Goal: Download file/media

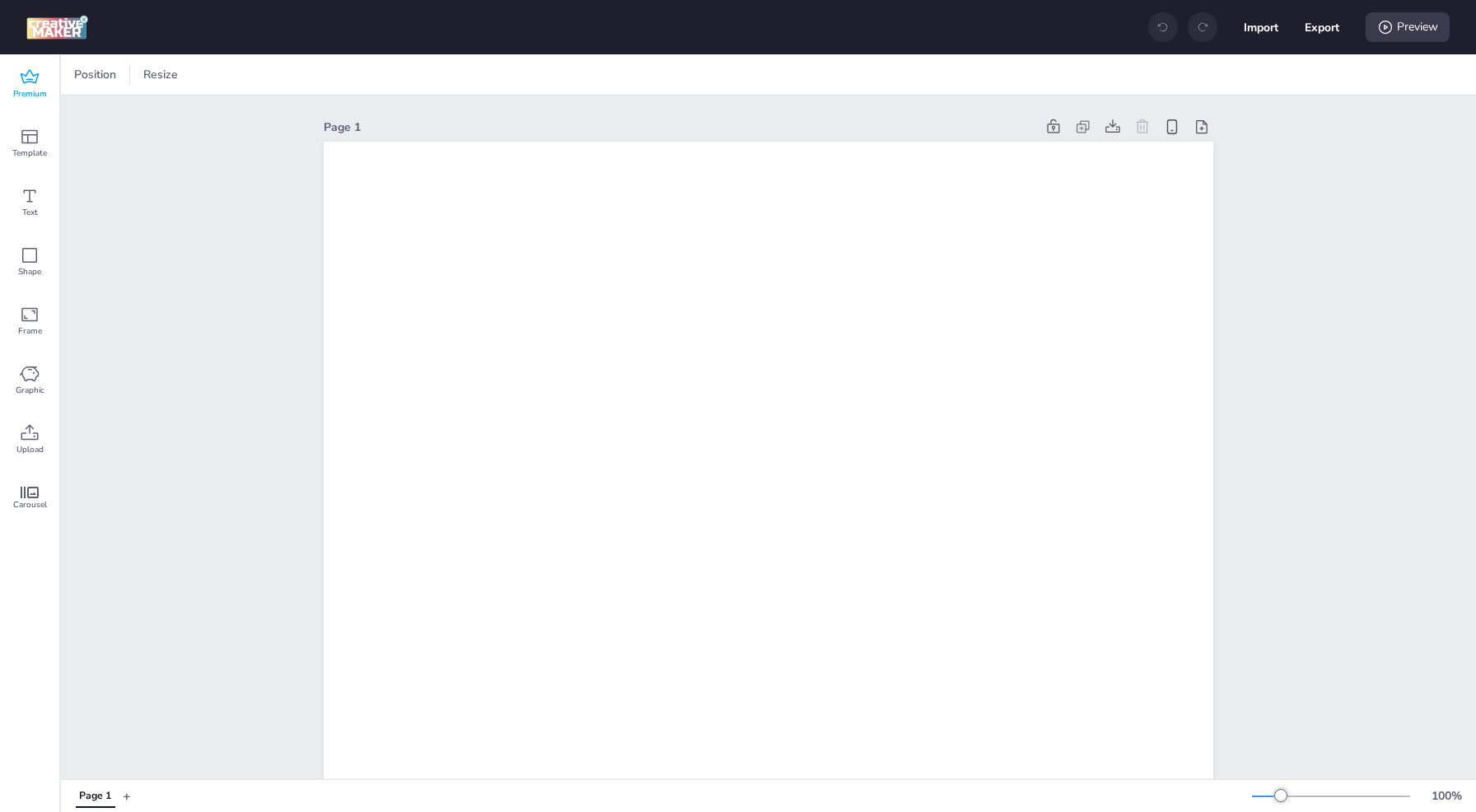
click at [31, 84] on icon at bounding box center [29, 77] width 20 height 20
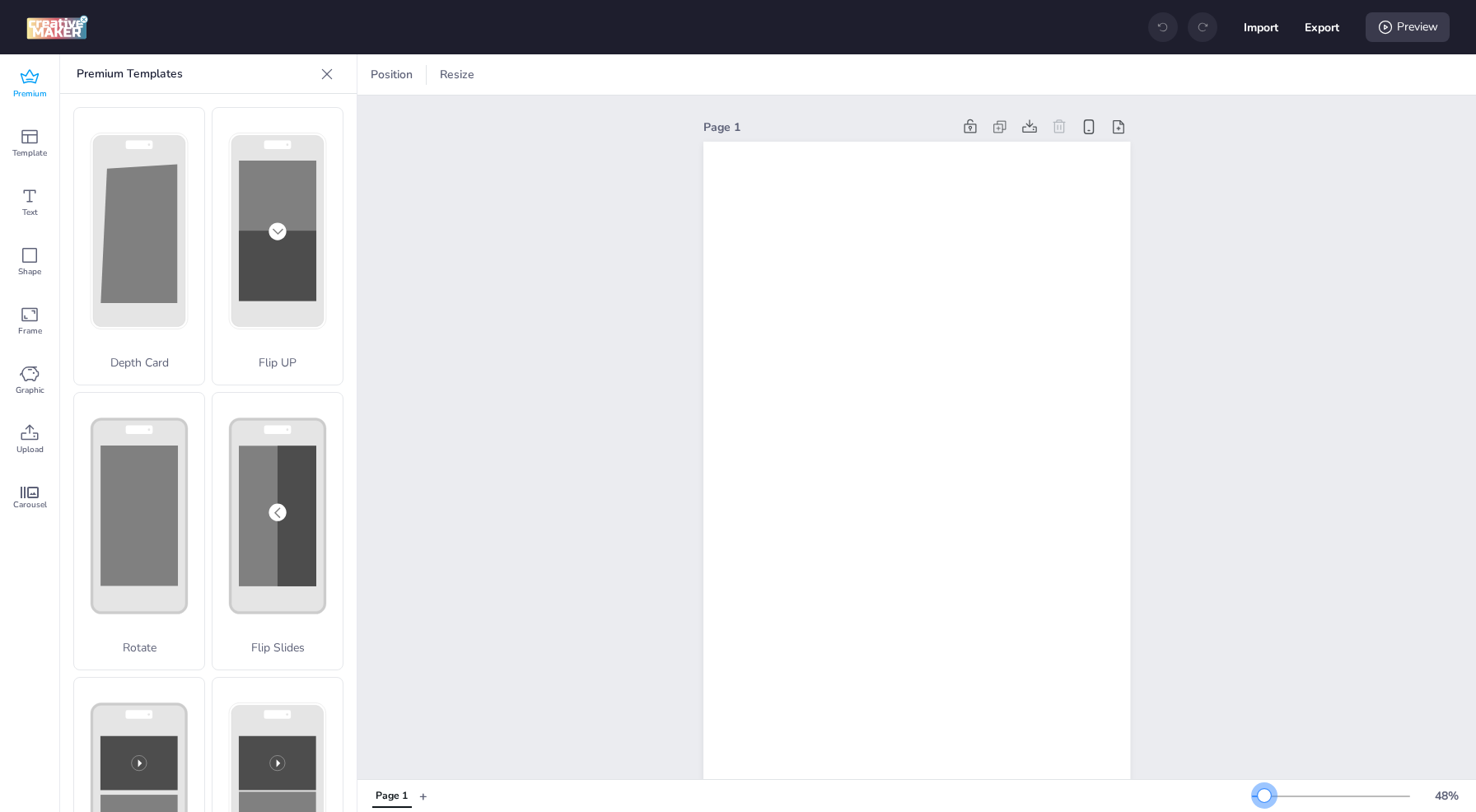
drag, startPoint x: 1281, startPoint y: 797, endPoint x: 1265, endPoint y: 796, distance: 16.0
click at [1265, 796] on div at bounding box center [1265, 796] width 13 height 13
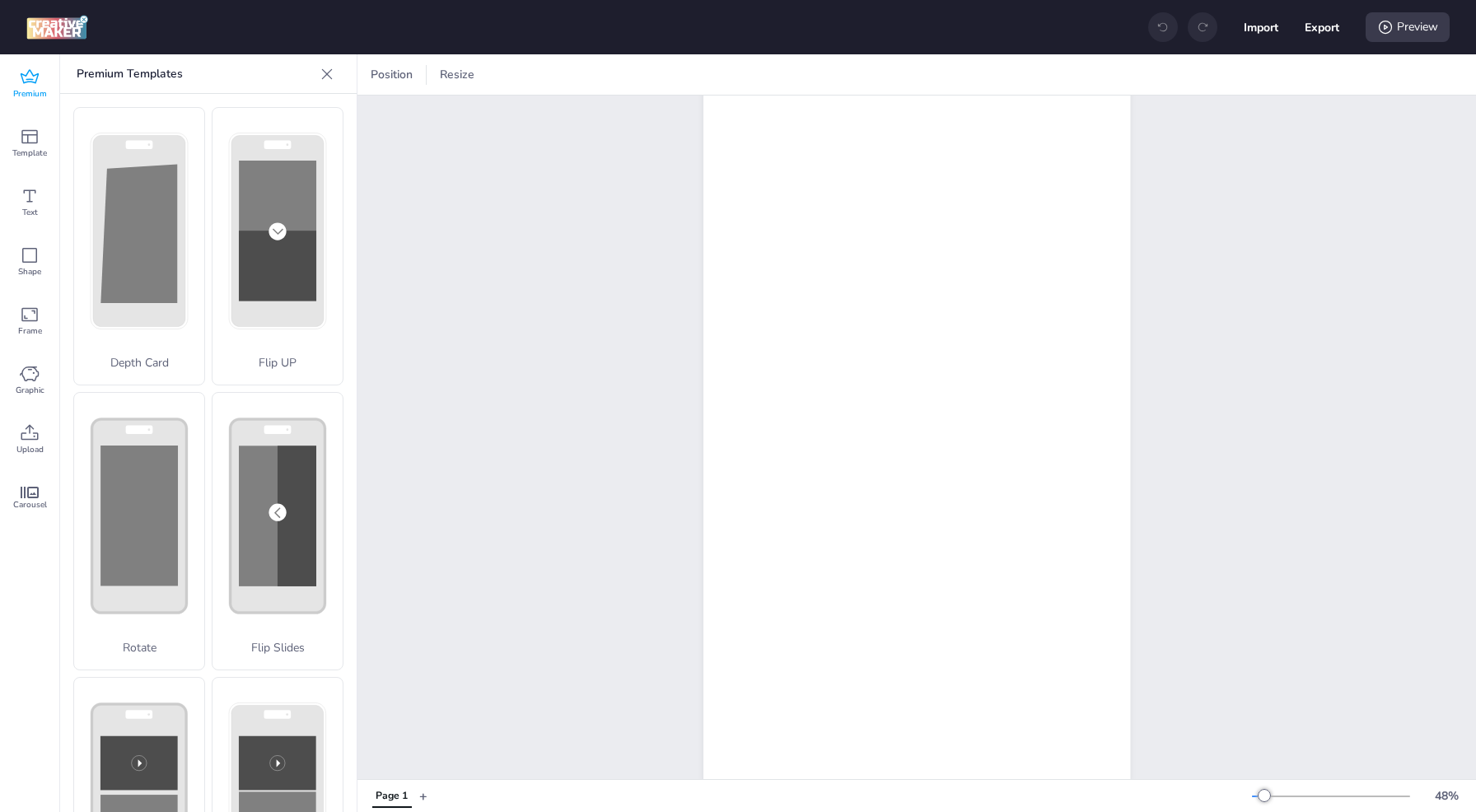
scroll to position [154, 0]
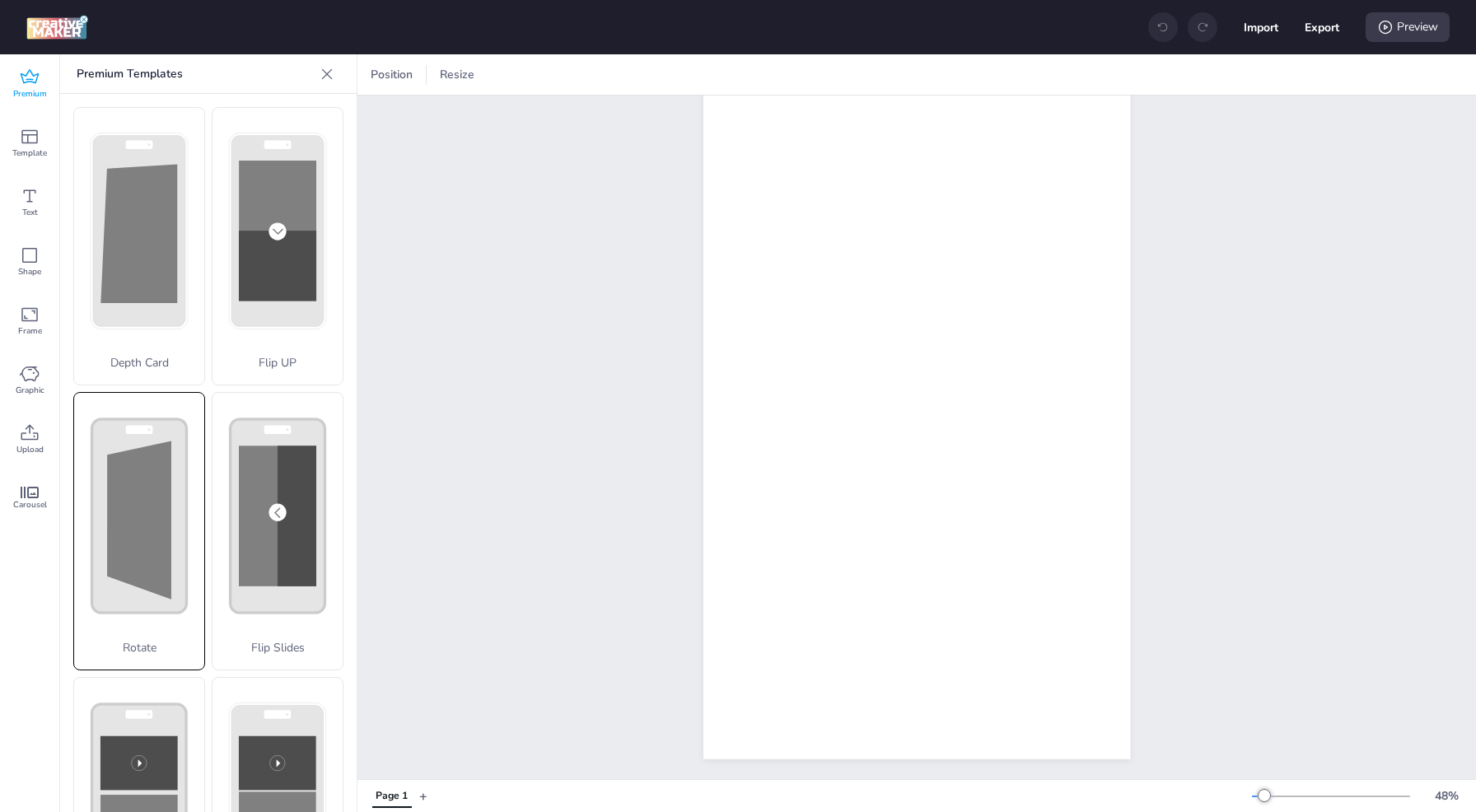
click at [143, 515] on polygon at bounding box center [139, 519] width 65 height 158
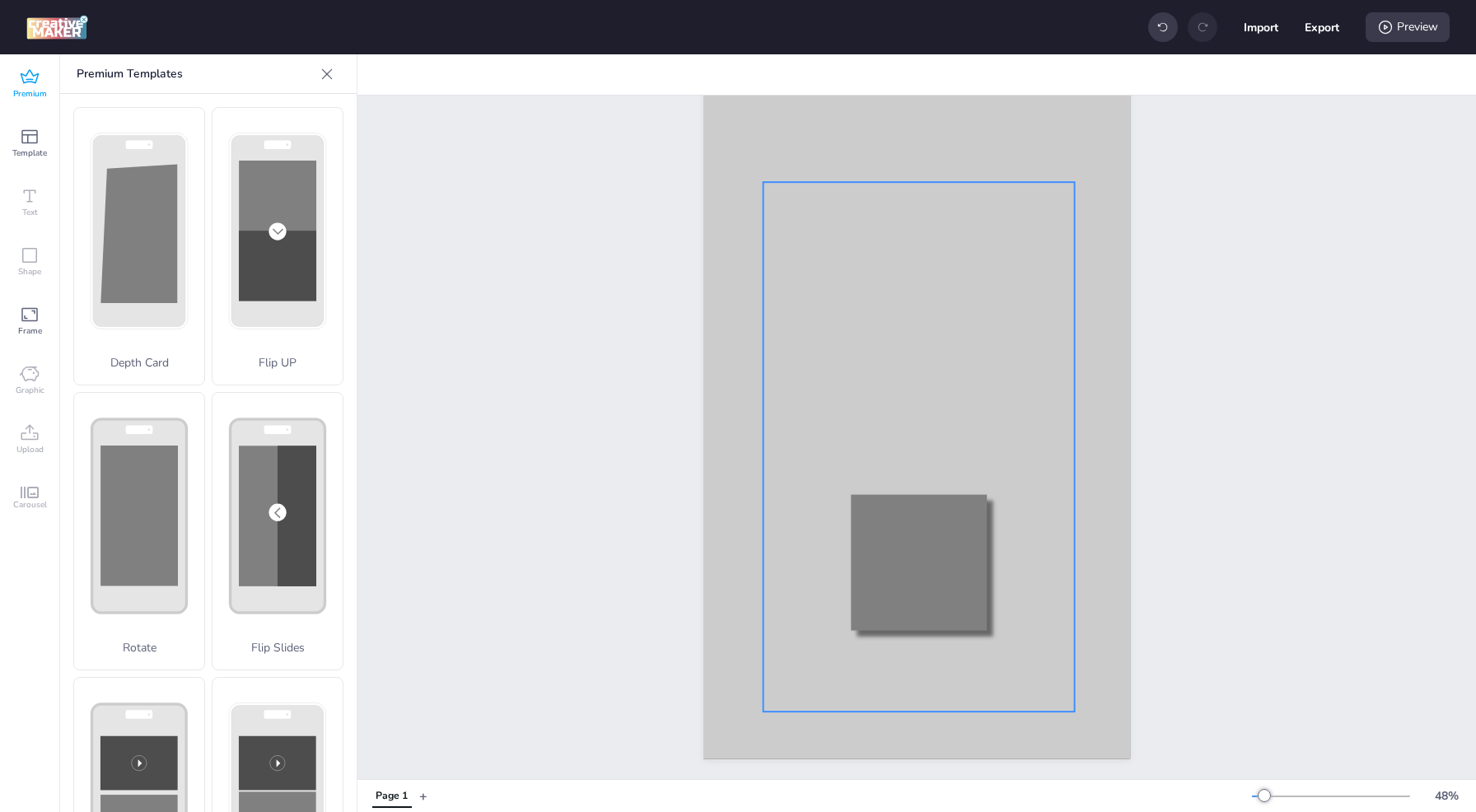
click at [848, 302] on div at bounding box center [919, 446] width 311 height 530
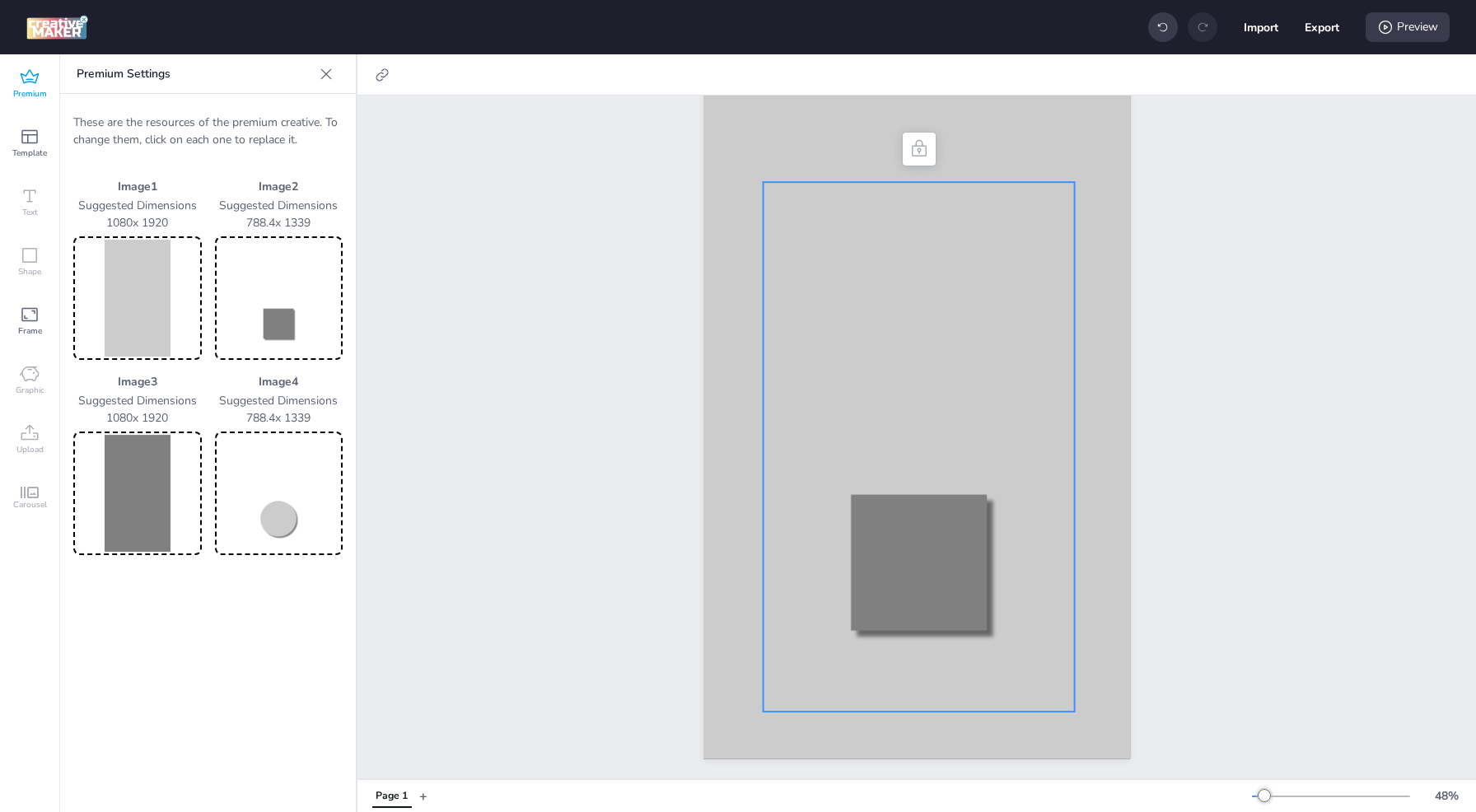
click at [131, 304] on img at bounding box center [138, 298] width 122 height 117
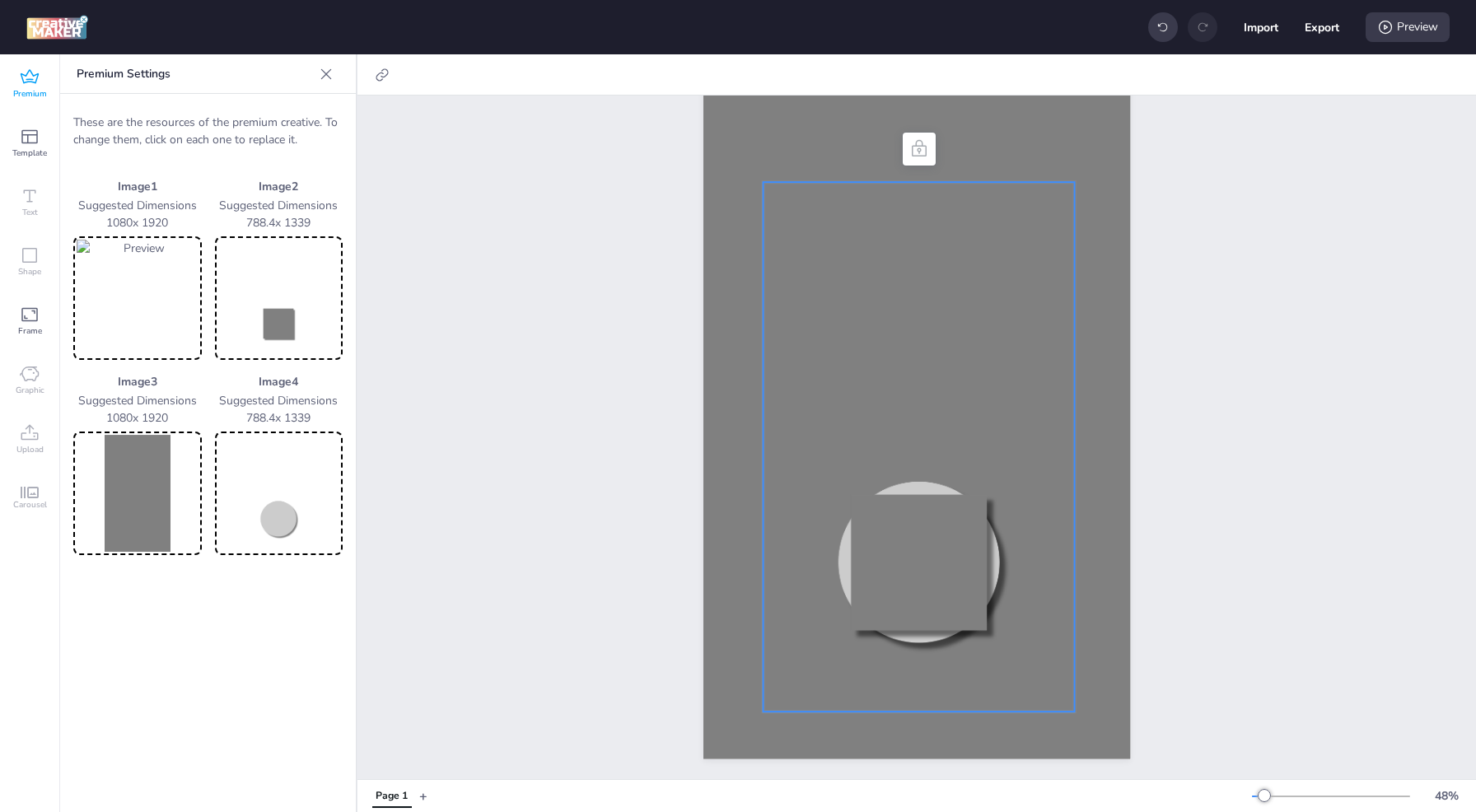
click at [907, 563] on div at bounding box center [919, 446] width 311 height 530
click at [286, 333] on img at bounding box center [279, 298] width 122 height 117
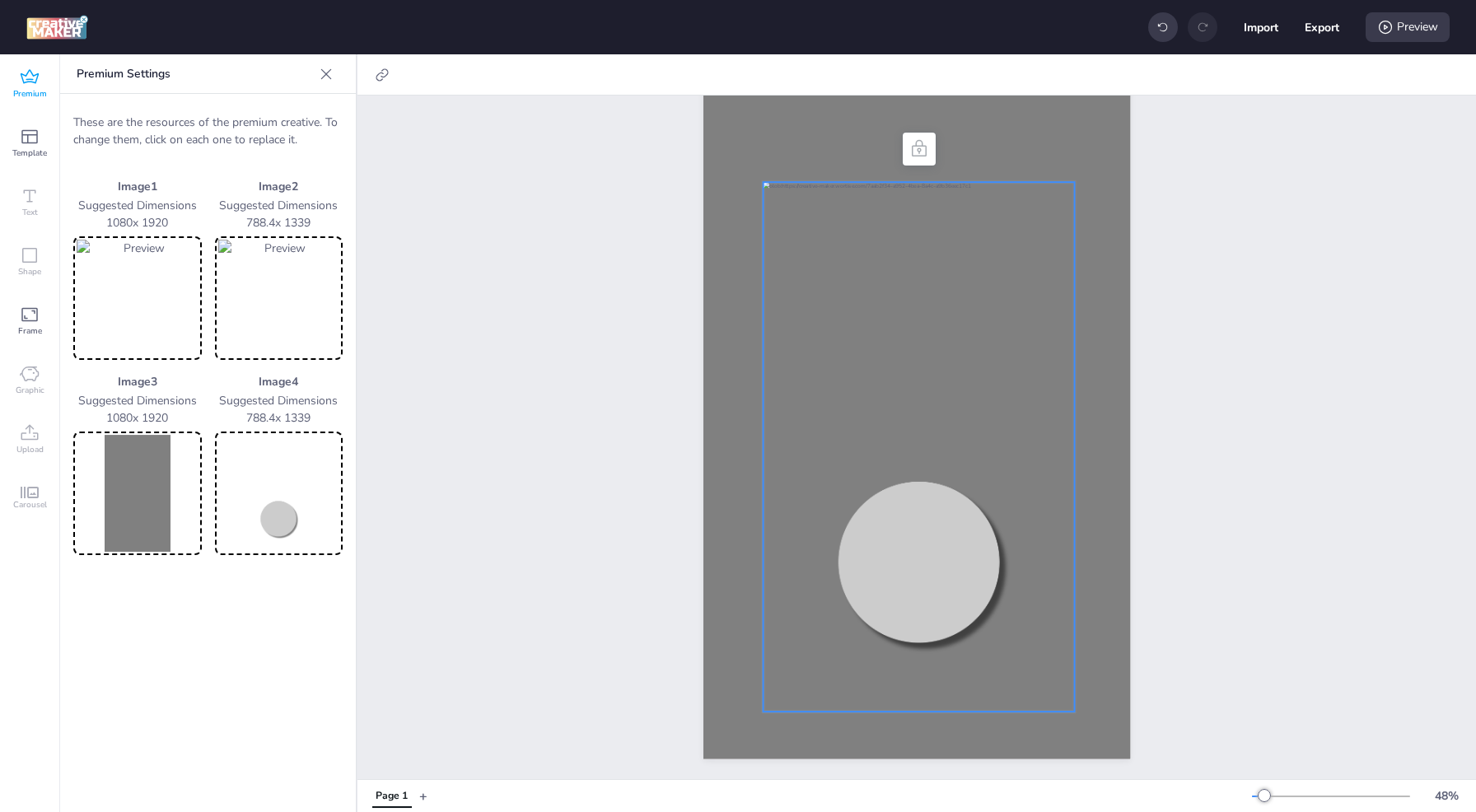
click at [144, 508] on img at bounding box center [138, 493] width 122 height 117
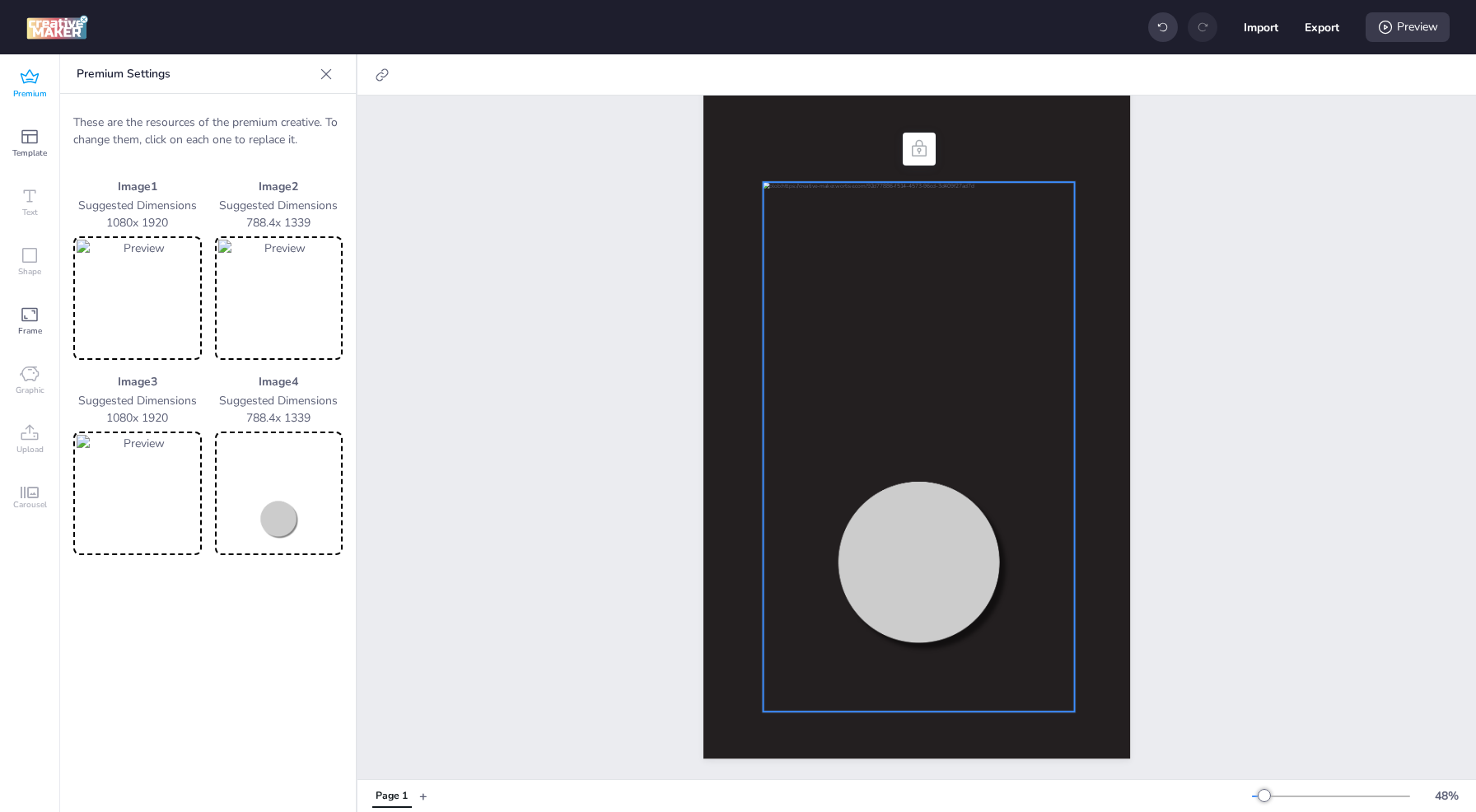
click at [274, 524] on img at bounding box center [279, 493] width 122 height 117
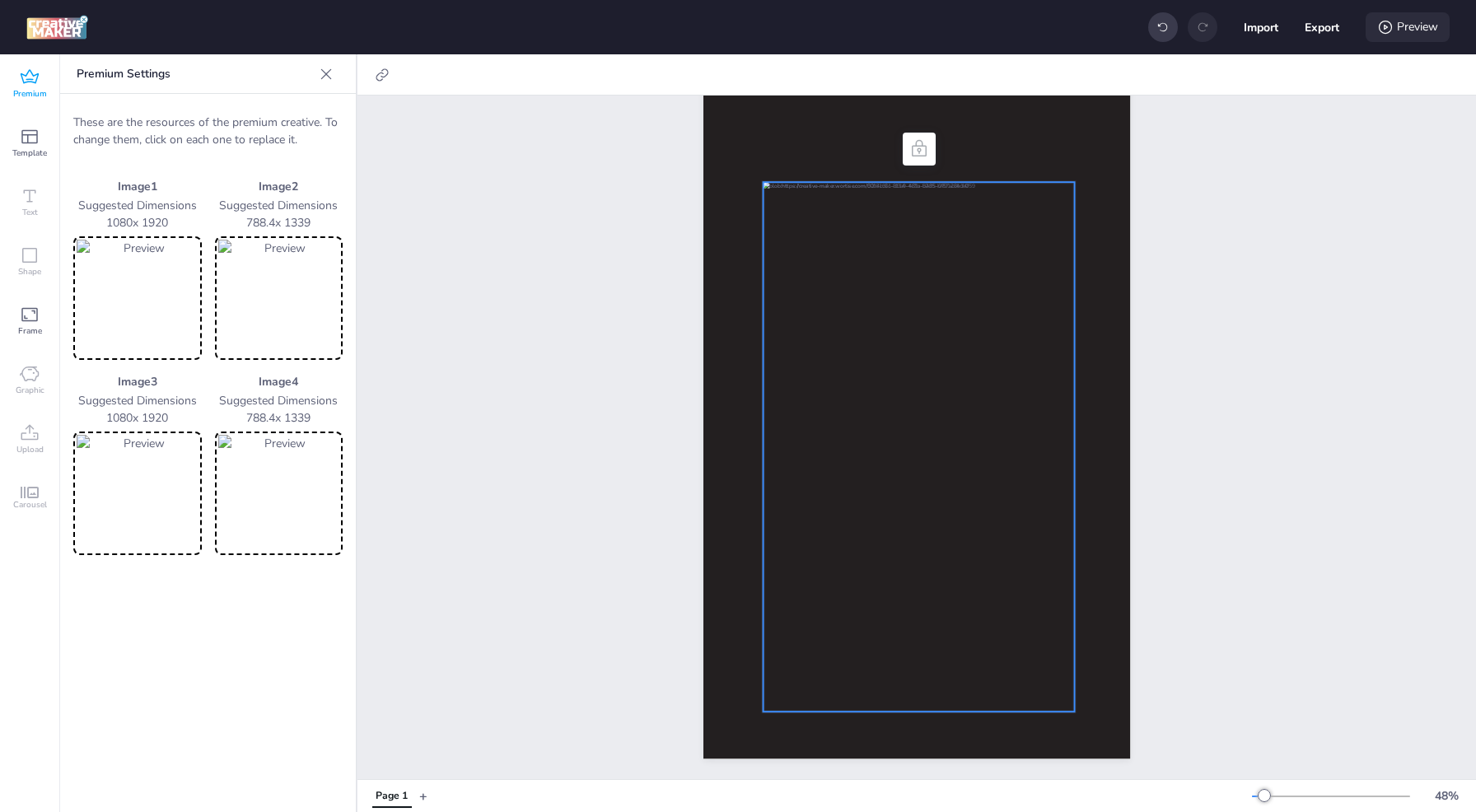
click at [1408, 23] on div "Preview" at bounding box center [1408, 27] width 84 height 30
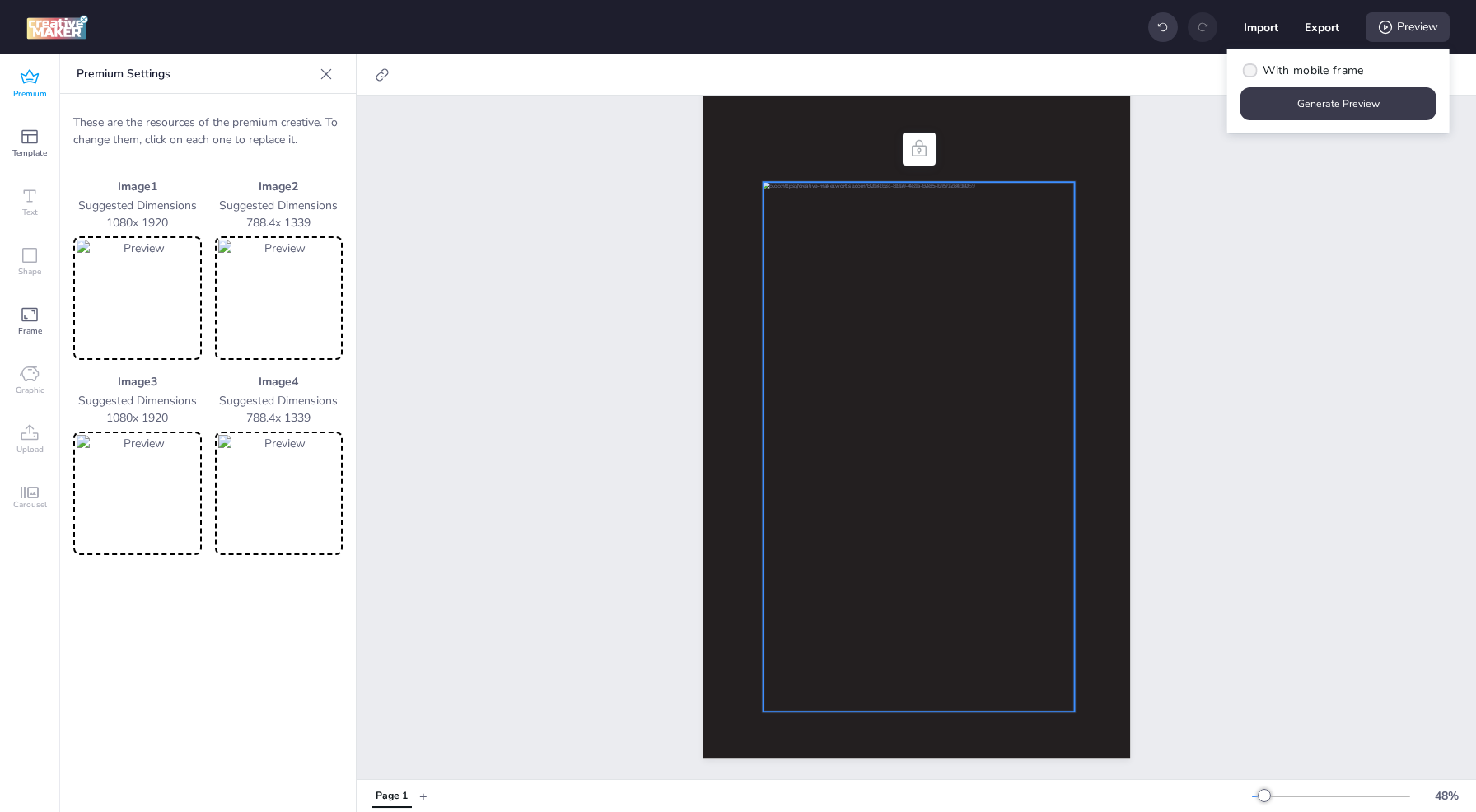
click at [1312, 74] on span "With mobile frame" at bounding box center [1313, 70] width 100 height 17
click at [1253, 74] on input "With mobile frame" at bounding box center [1247, 76] width 10 height 10
checkbox input "true"
click at [1321, 103] on button "Generate Preview" at bounding box center [1338, 103] width 196 height 33
click at [1329, 28] on button "Export" at bounding box center [1322, 27] width 35 height 35
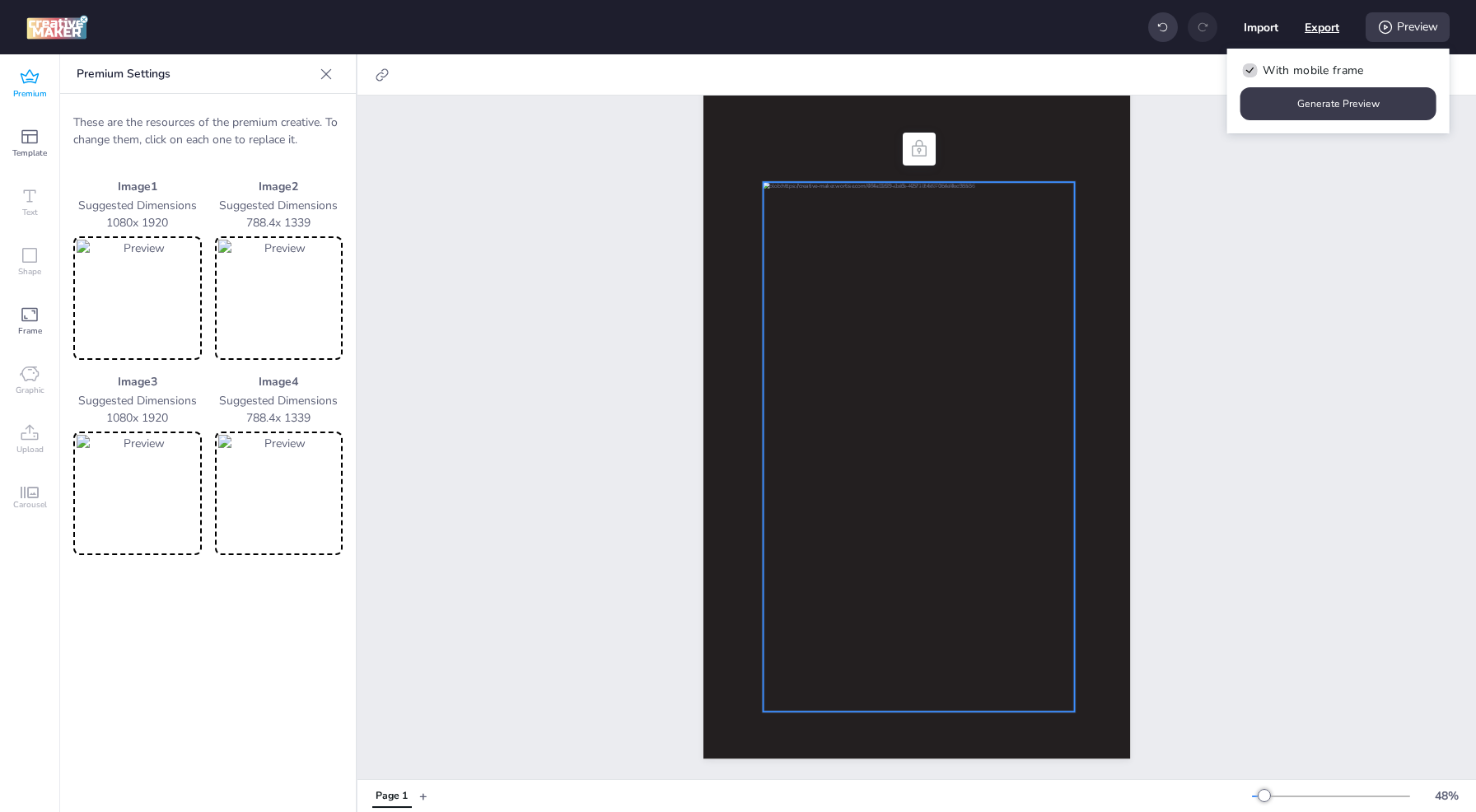
select select "html"
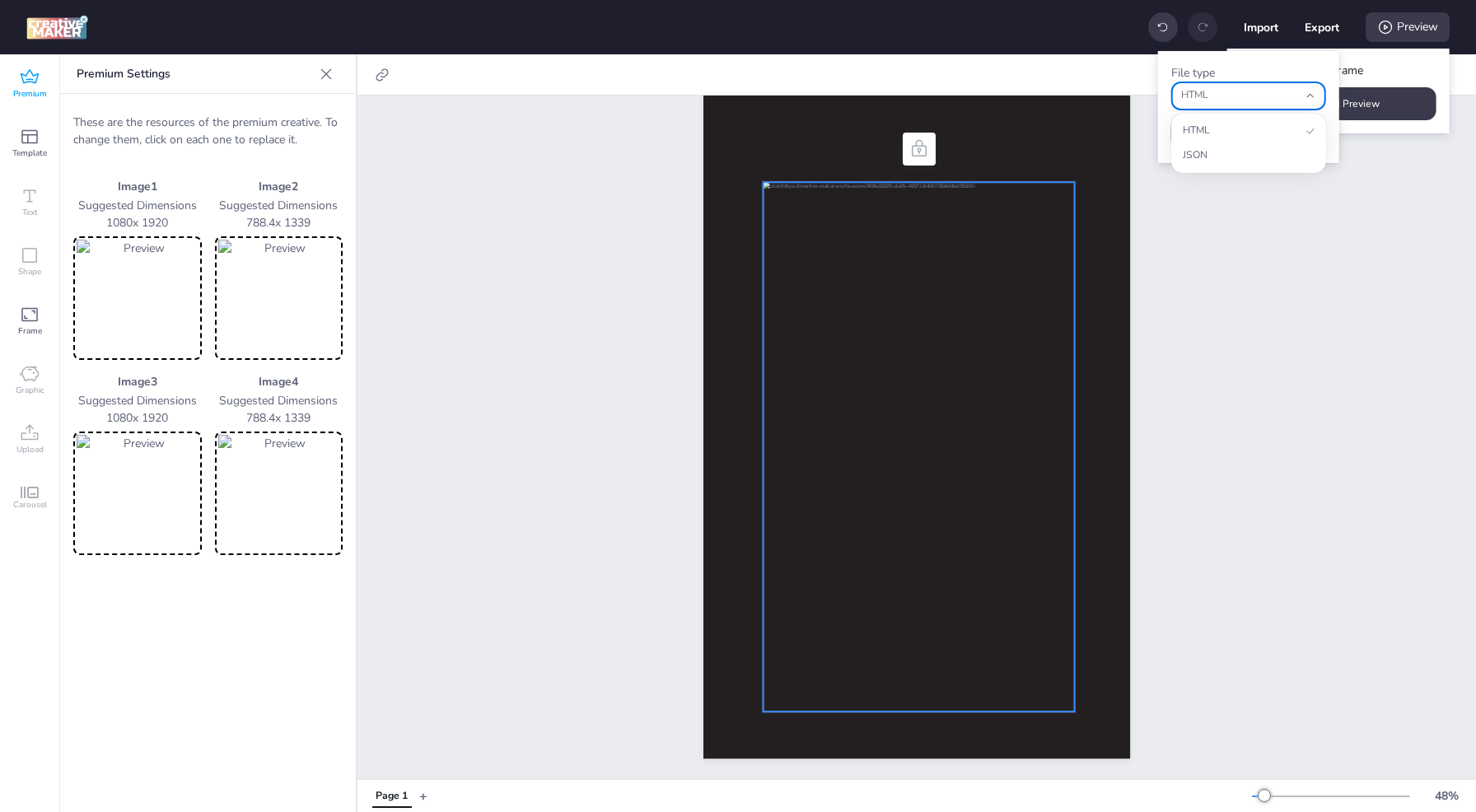
click at [1220, 95] on span "HTML" at bounding box center [1240, 96] width 117 height 15
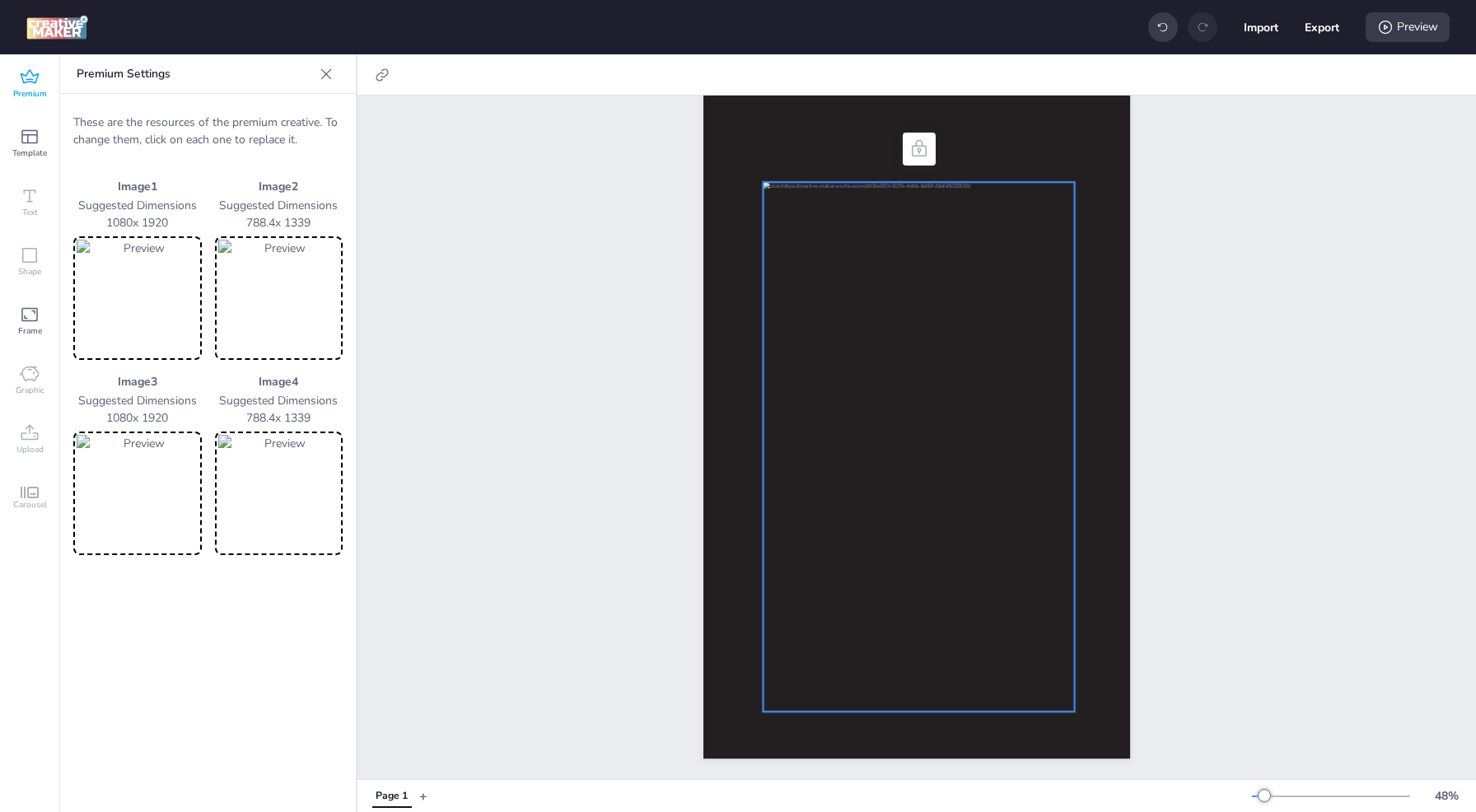
click at [1236, 298] on div "Page 1" at bounding box center [916, 367] width 1119 height 825
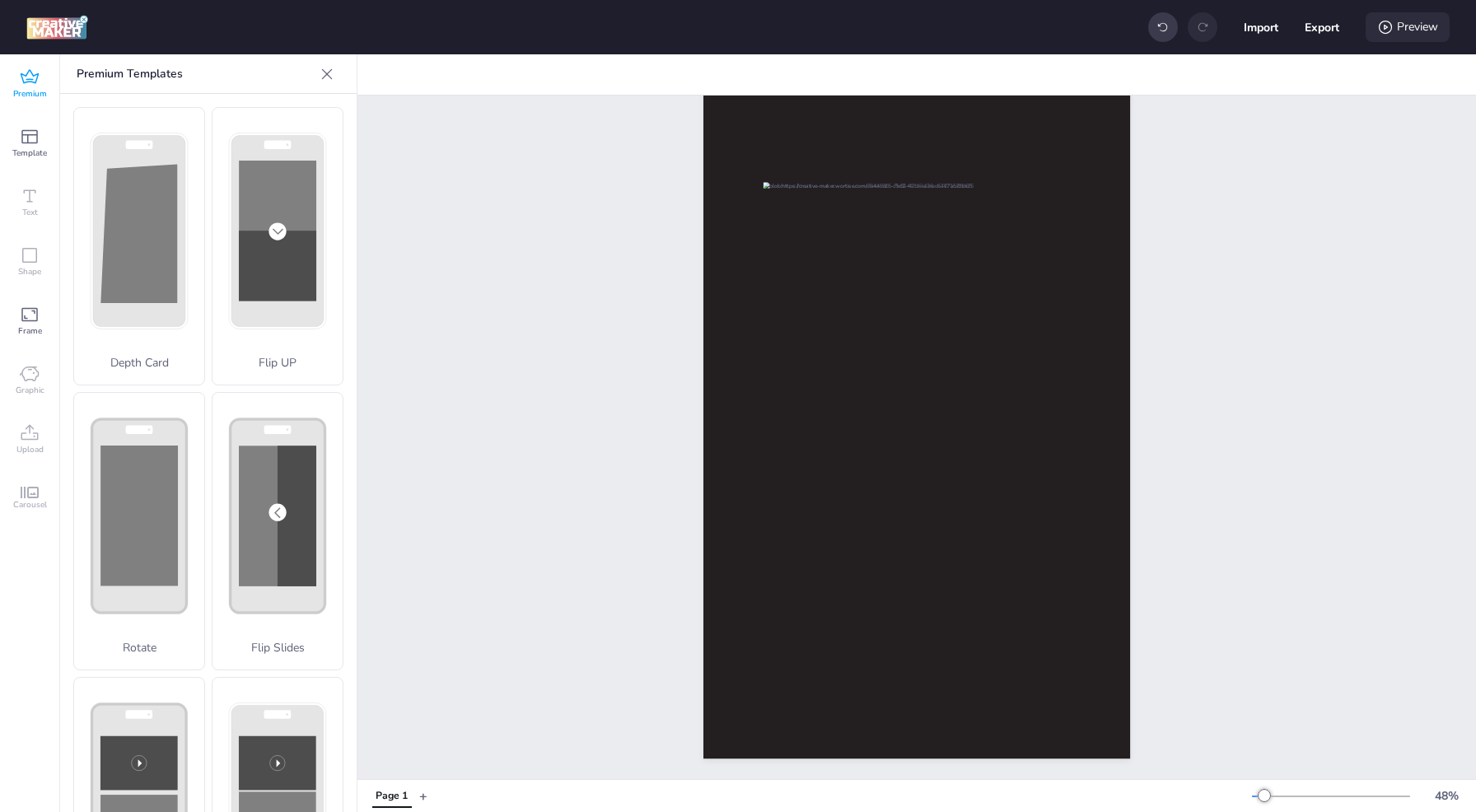
click at [1421, 28] on div "Preview" at bounding box center [1408, 27] width 84 height 30
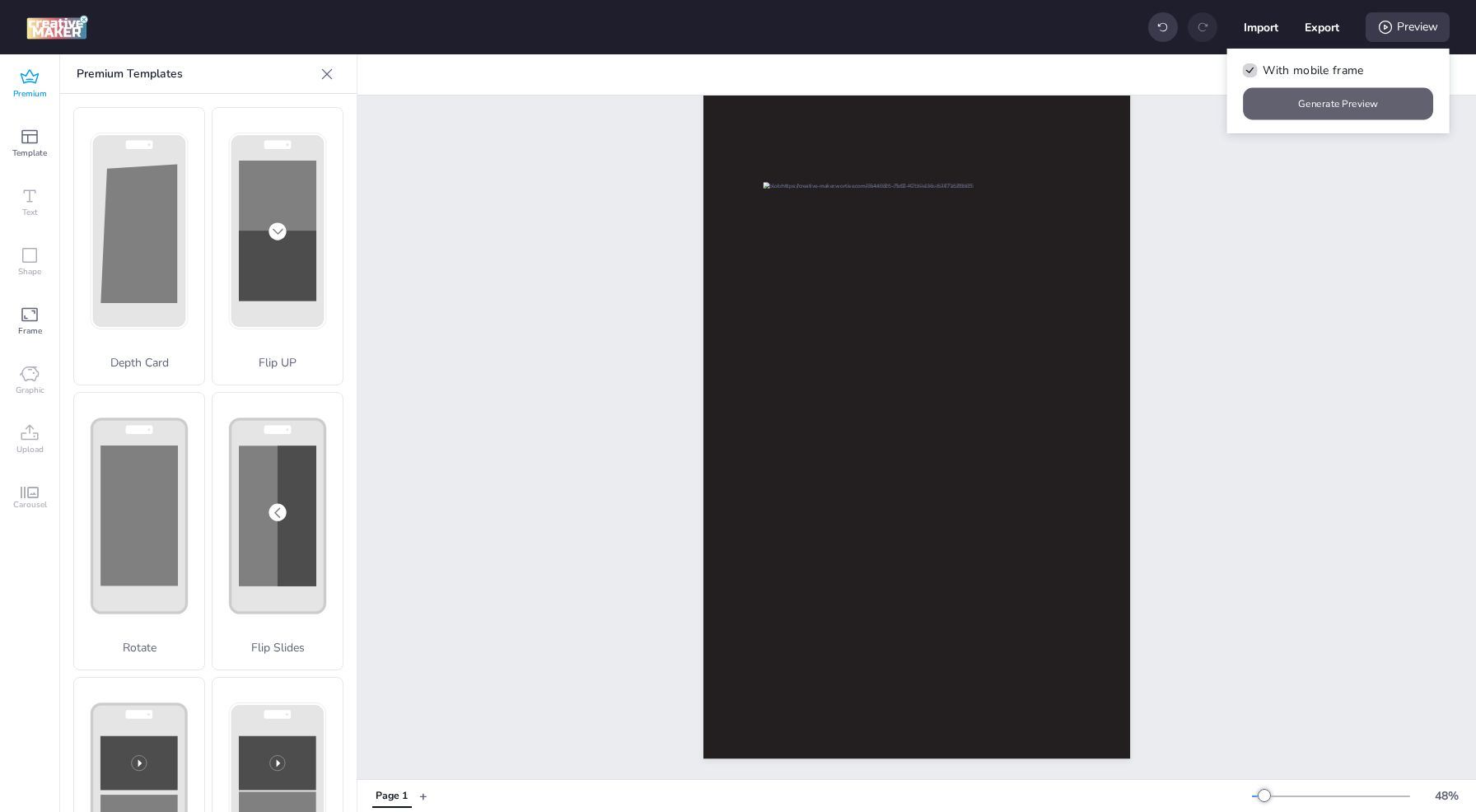
click at [1360, 108] on button "Generate Preview" at bounding box center [1339, 104] width 190 height 32
